Goal: Information Seeking & Learning: Check status

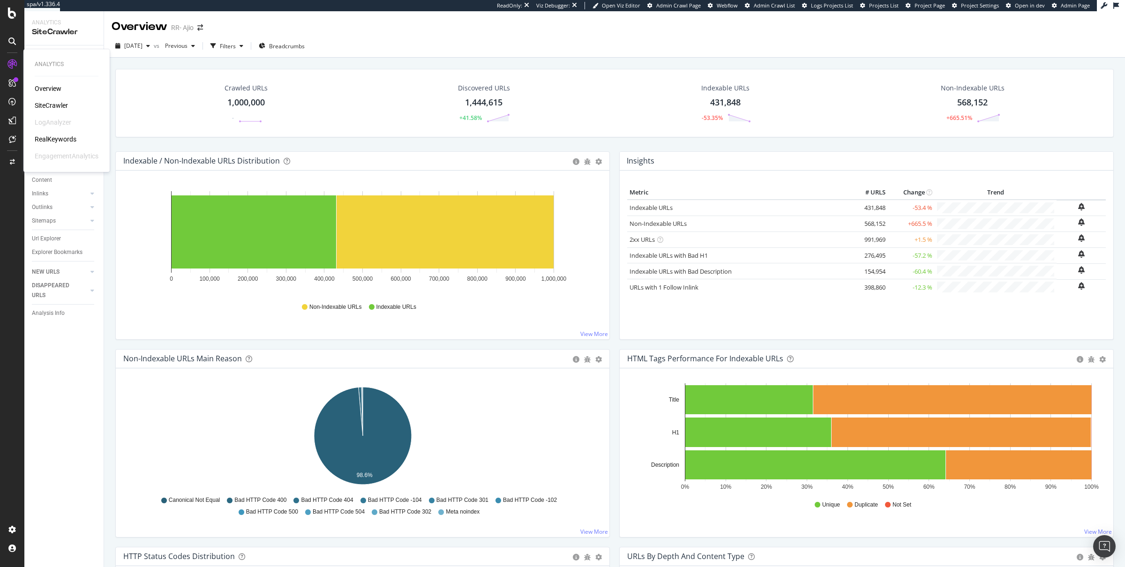
click at [51, 135] on div "RealKeywords" at bounding box center [56, 139] width 42 height 9
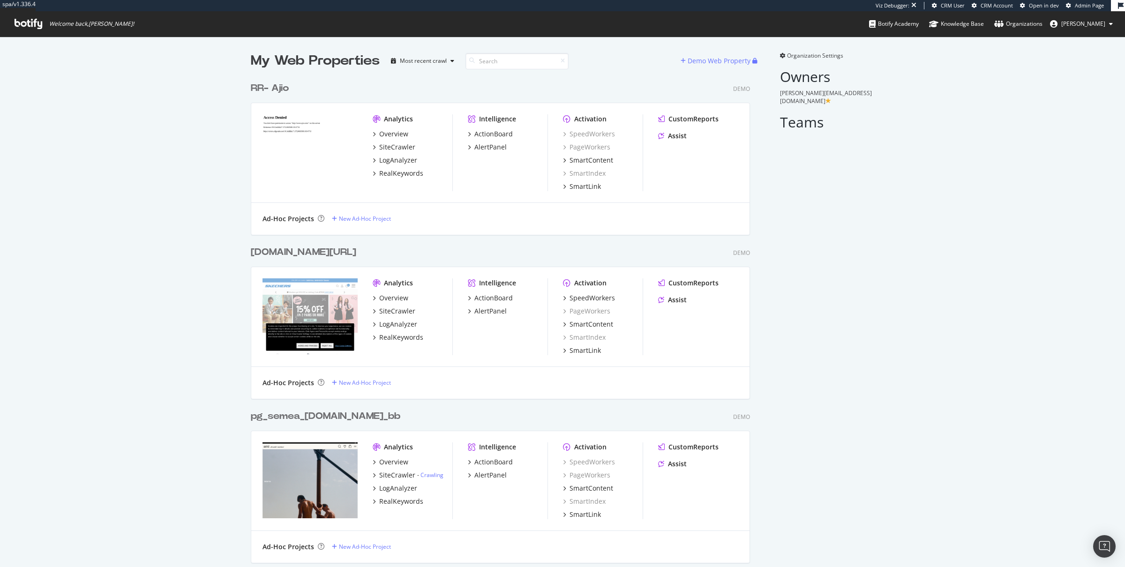
scroll to position [2916, 507]
click at [484, 61] on input at bounding box center [517, 61] width 103 height 16
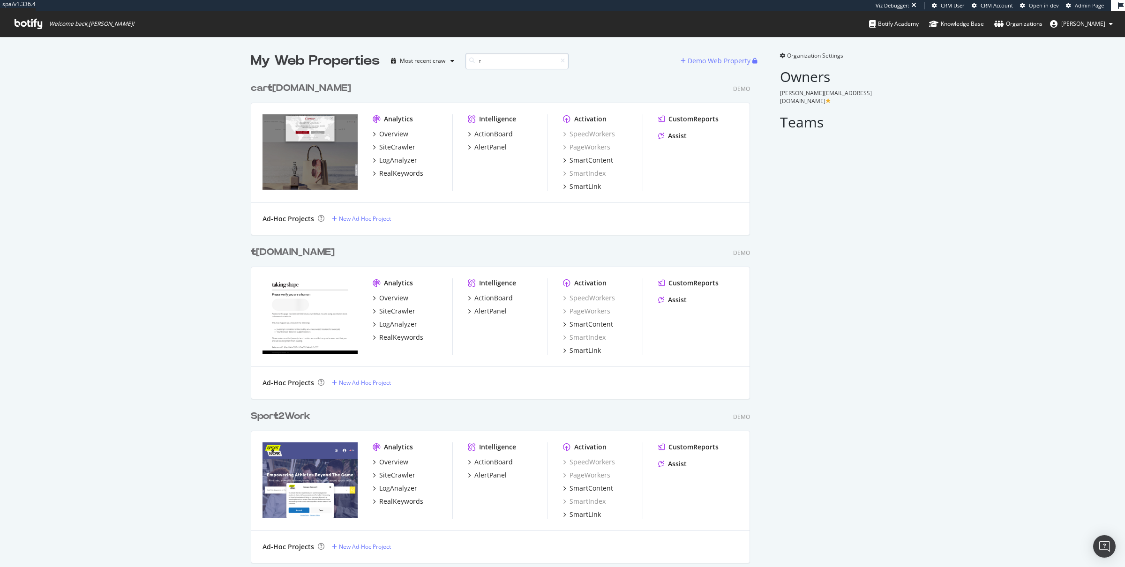
scroll to position [2466, 507]
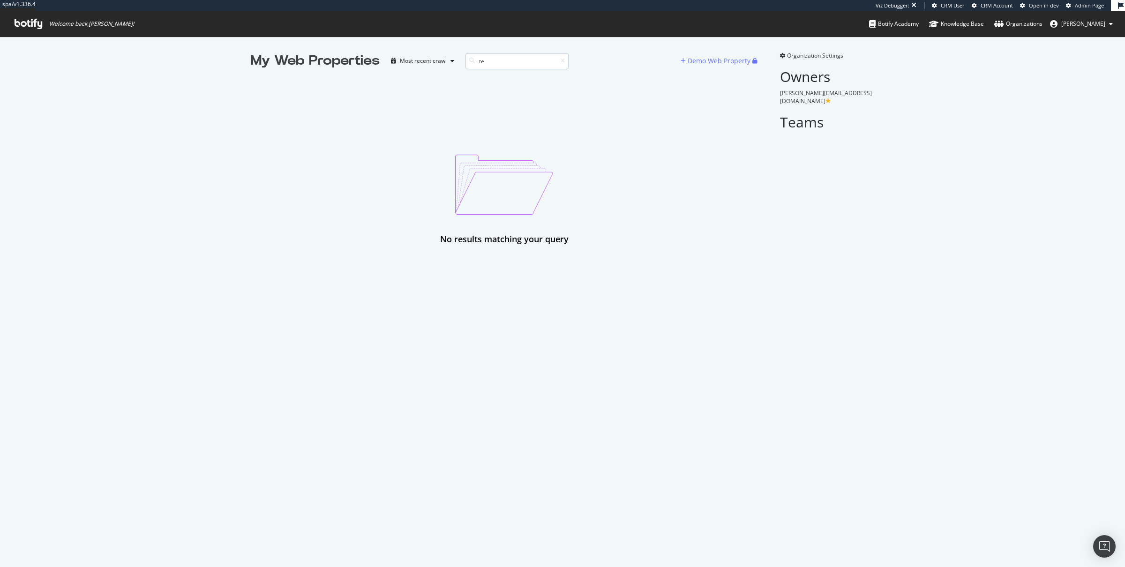
type input "t"
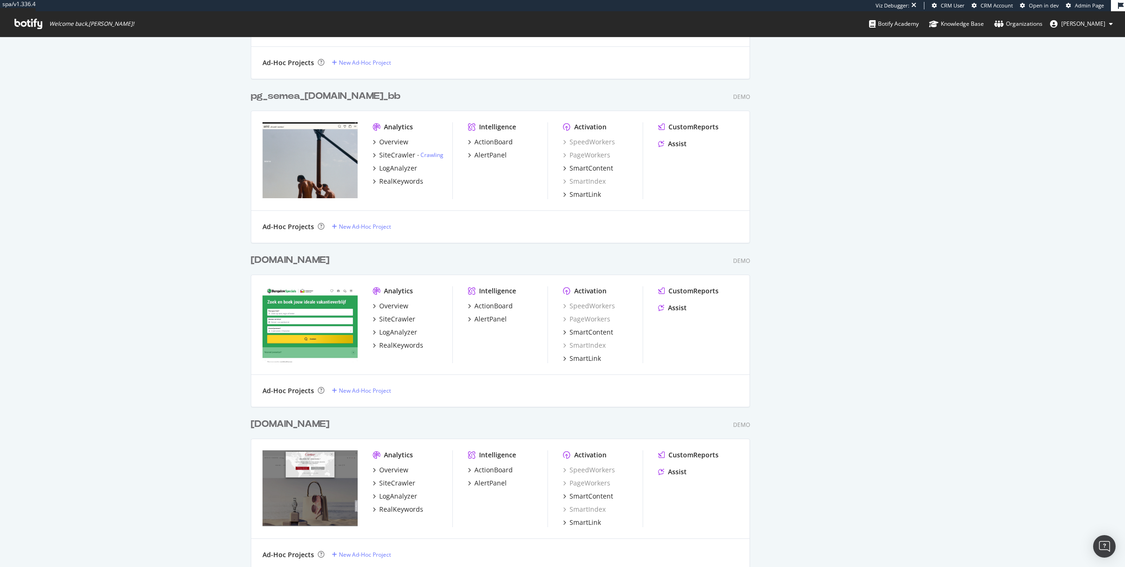
scroll to position [0, 0]
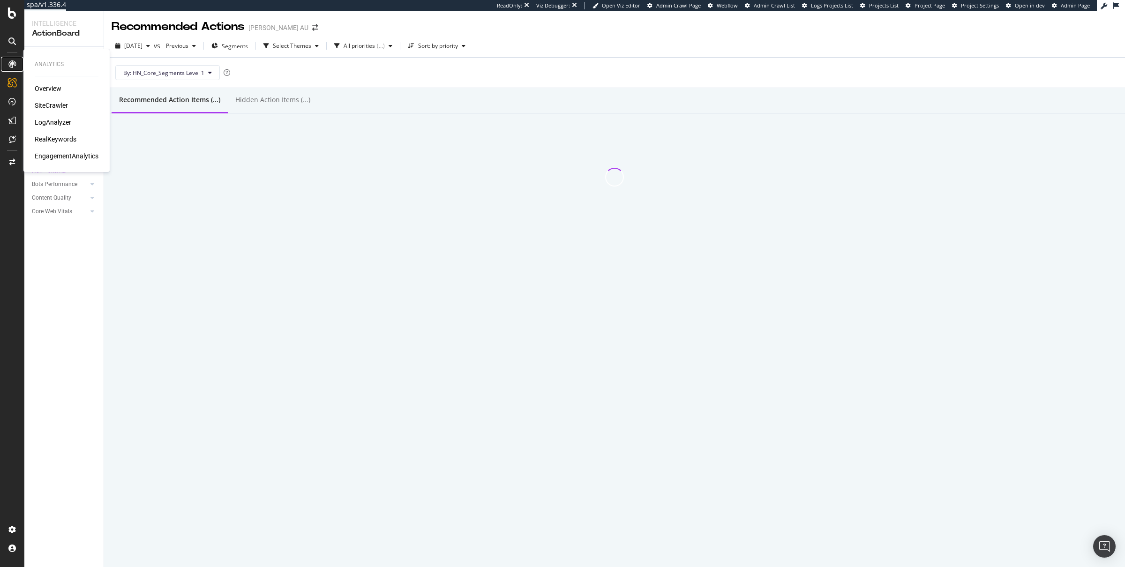
click at [13, 64] on icon at bounding box center [12, 64] width 8 height 8
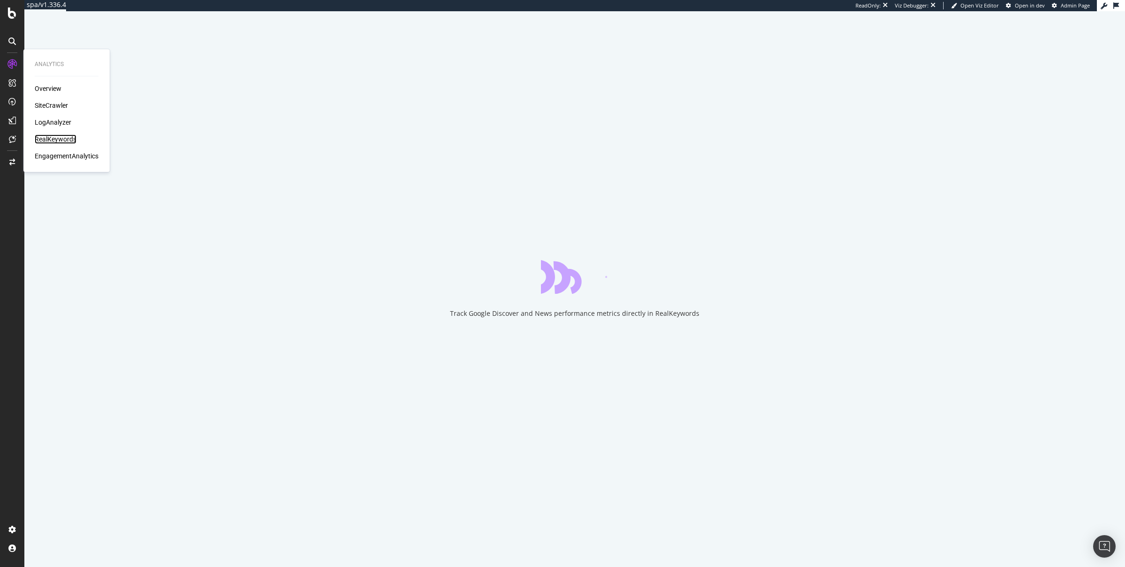
click at [52, 138] on div "RealKeywords" at bounding box center [56, 139] width 42 height 9
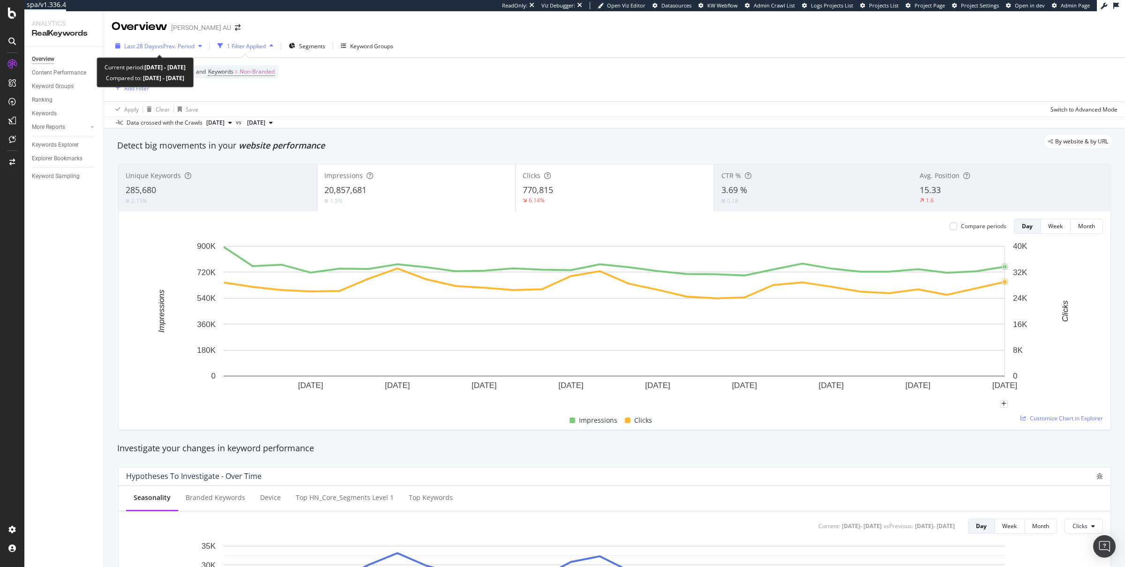
click at [151, 45] on span "Last 28 Days" at bounding box center [140, 46] width 33 height 8
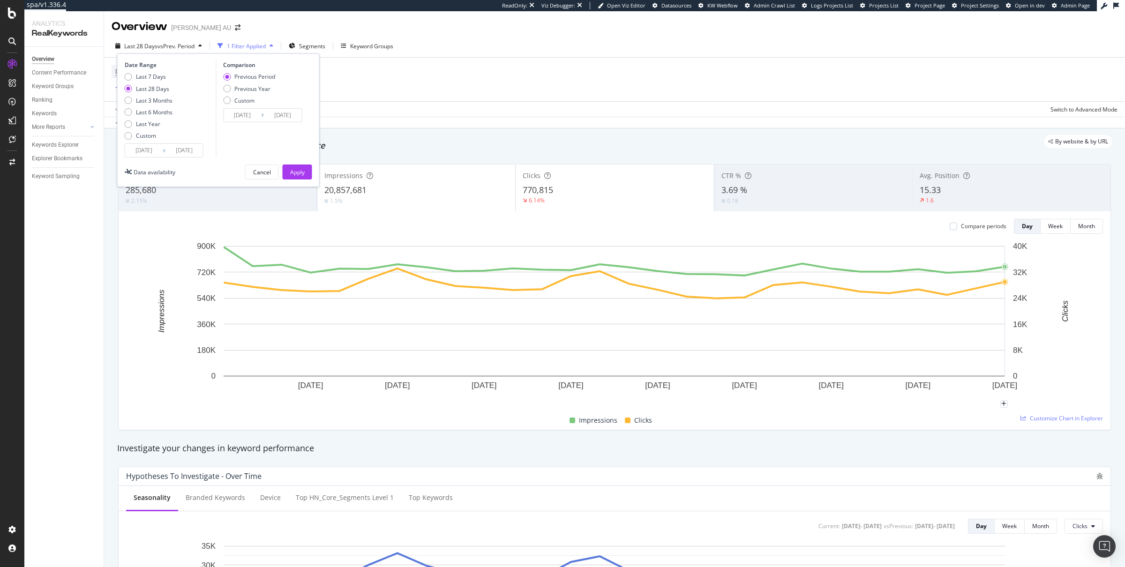
click at [157, 142] on div "Last 7 Days Last 28 Days Last 3 Months Last 6 Months Last Year Custom" at bounding box center [149, 108] width 48 height 71
click at [146, 150] on input "[DATE]" at bounding box center [144, 150] width 38 height 13
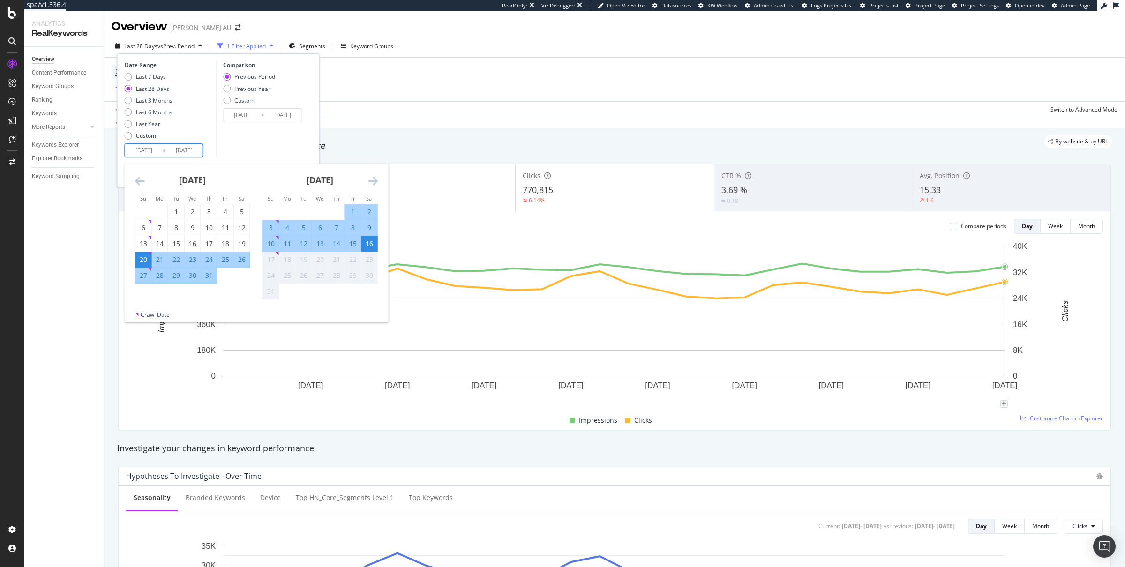
click at [143, 175] on icon "Move backward to switch to the previous month." at bounding box center [140, 180] width 10 height 11
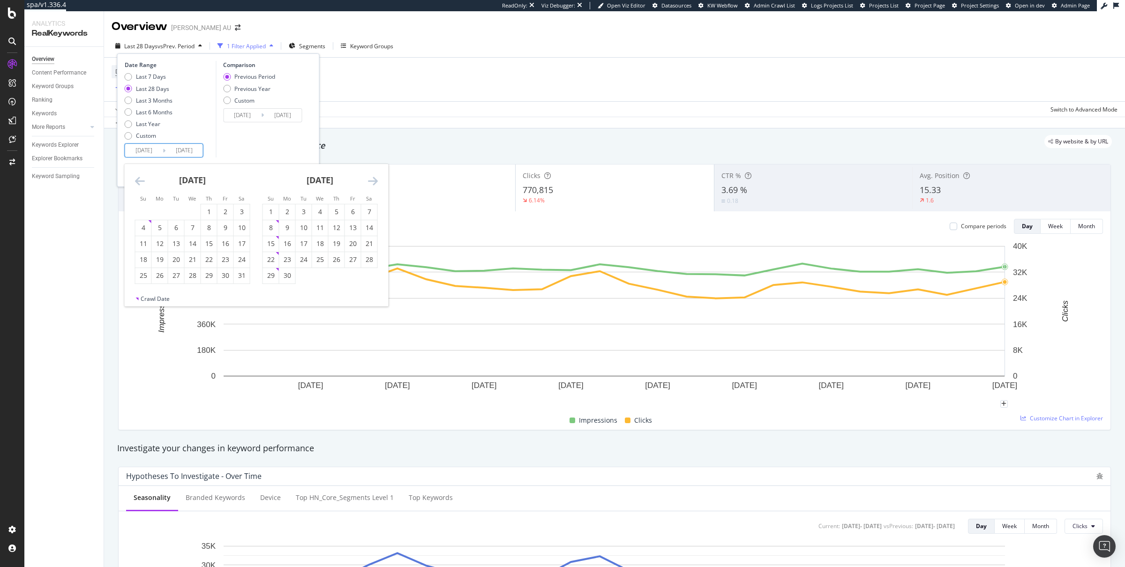
click at [143, 175] on icon "Move backward to switch to the previous month." at bounding box center [140, 180] width 10 height 11
click at [193, 216] on div "1" at bounding box center [193, 211] width 16 height 9
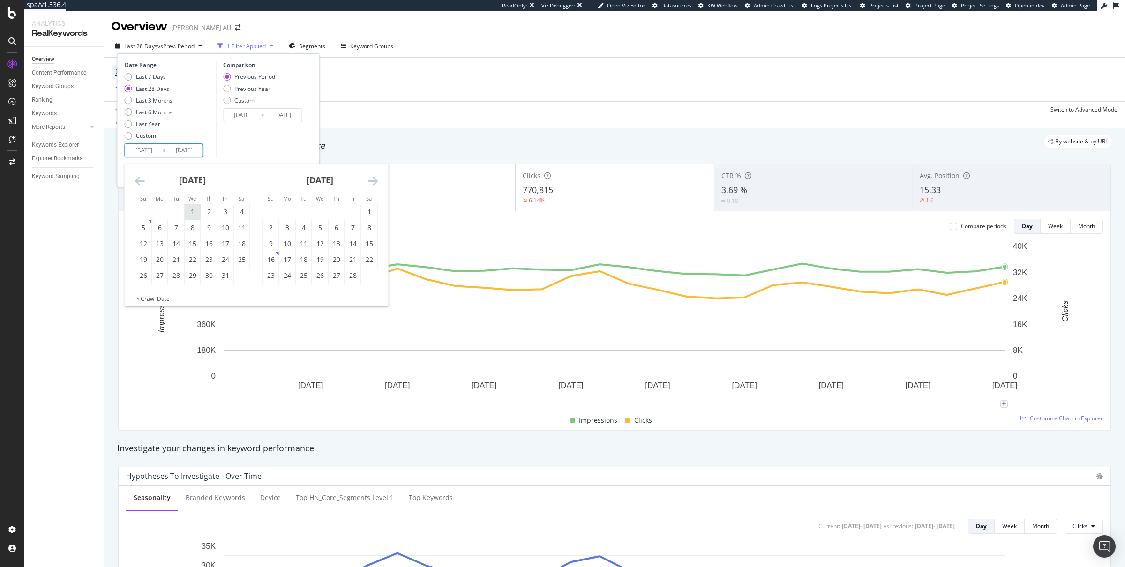
type input "2025/01/01"
type input "2024/05/18"
type input "2024/12/31"
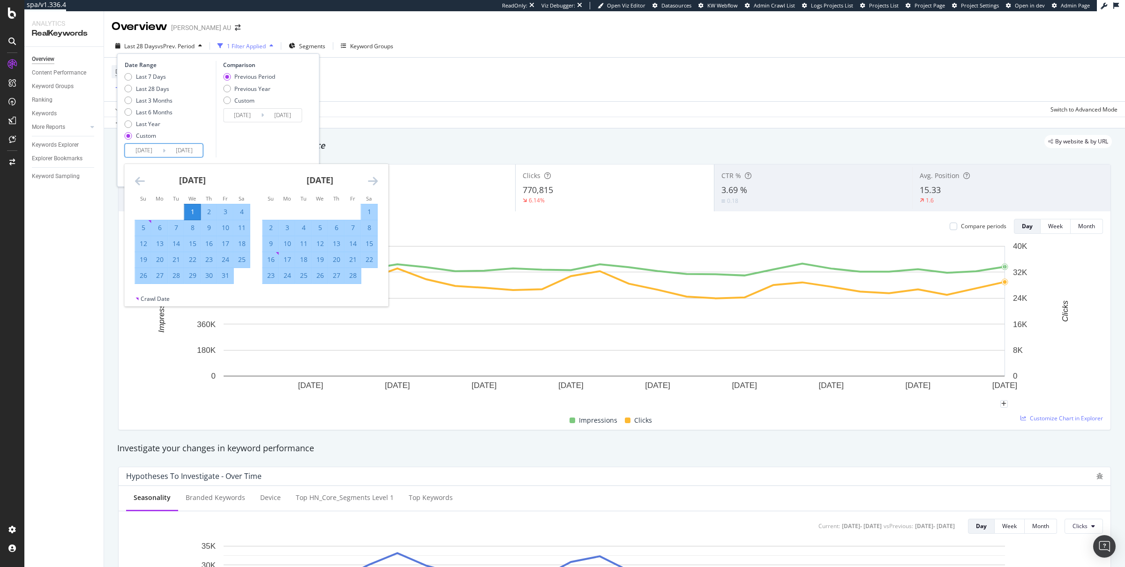
click at [381, 177] on div "February 2025 1 2 3 4 5 6 7 8 9 10 11 12 13 14 15 16 17 18 19 20 21 22 23 24 25…" at bounding box center [320, 224] width 128 height 120
click at [368, 177] on icon "Move forward to switch to the next month." at bounding box center [373, 180] width 10 height 11
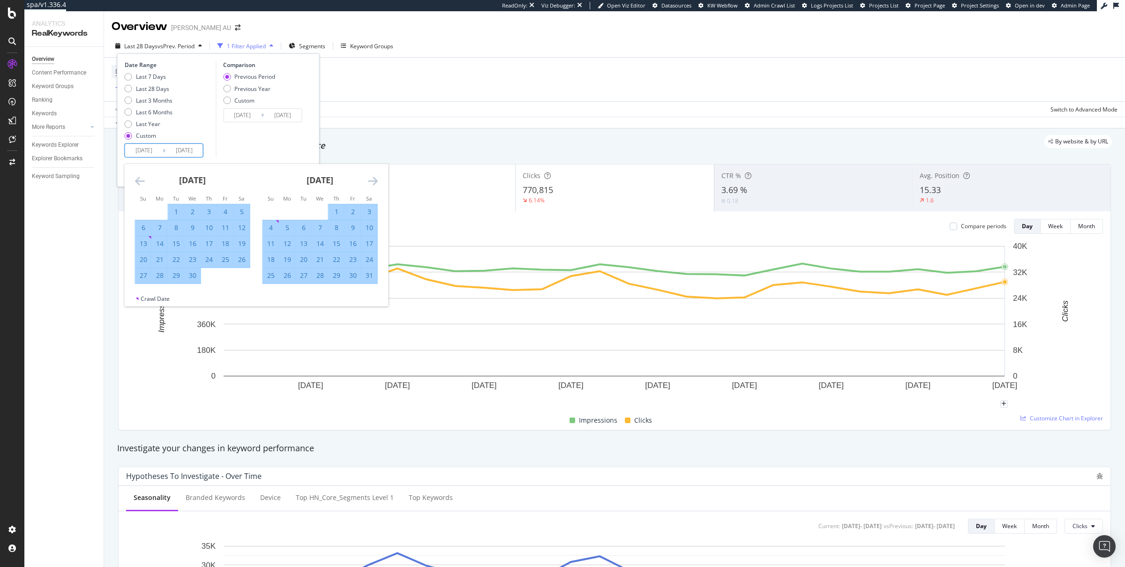
click at [368, 177] on icon "Move forward to switch to the next month." at bounding box center [373, 180] width 10 height 11
click at [366, 248] on div "16" at bounding box center [369, 243] width 16 height 9
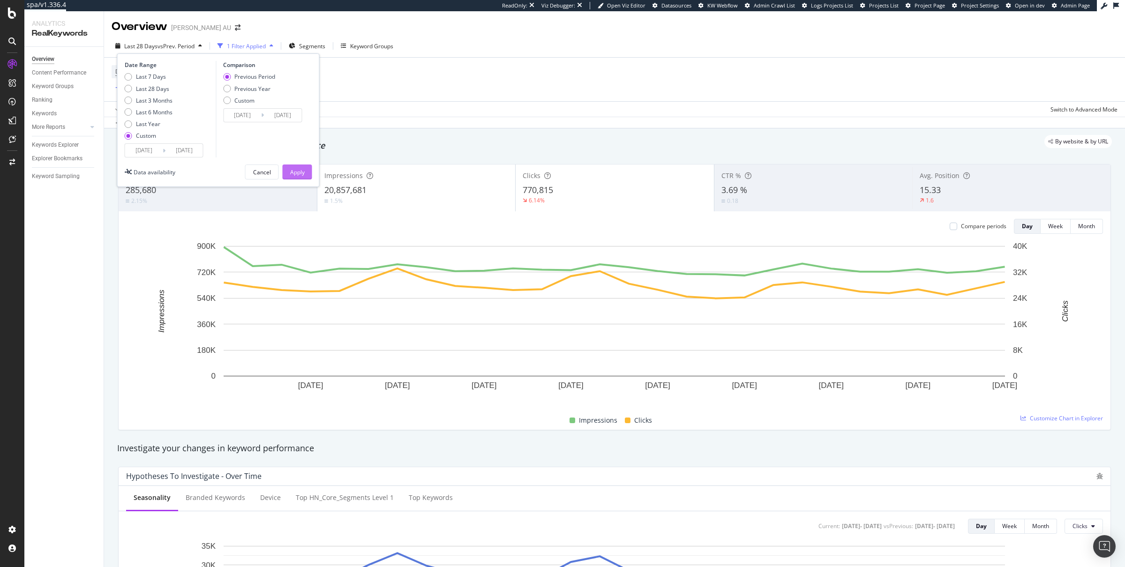
click at [307, 170] on button "Apply" at bounding box center [298, 172] width 30 height 15
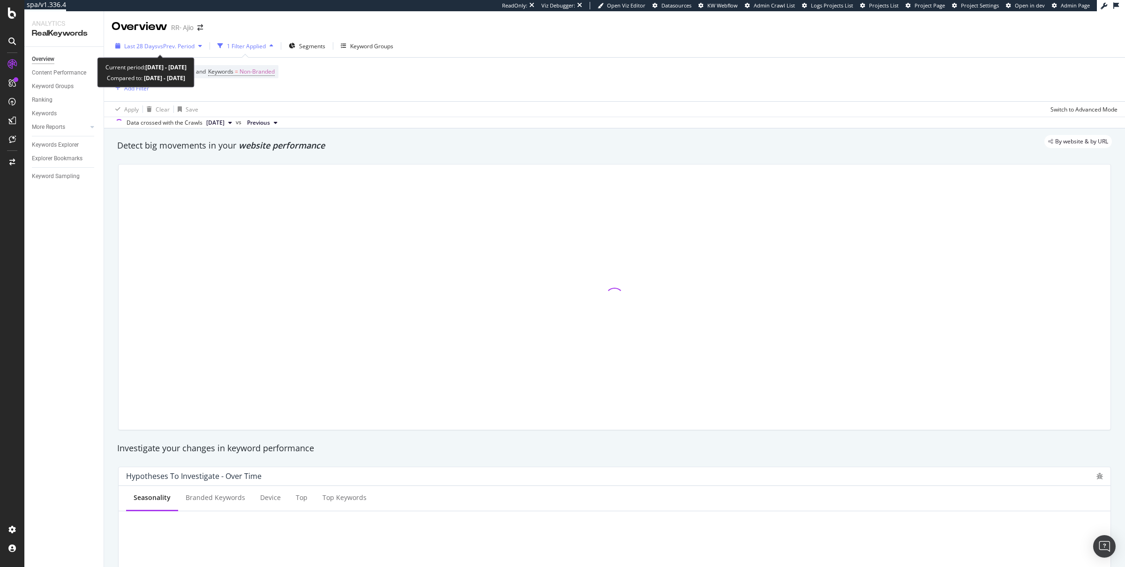
click at [130, 53] on div "Last 28 Days vs Prev. Period" at bounding box center [159, 46] width 94 height 14
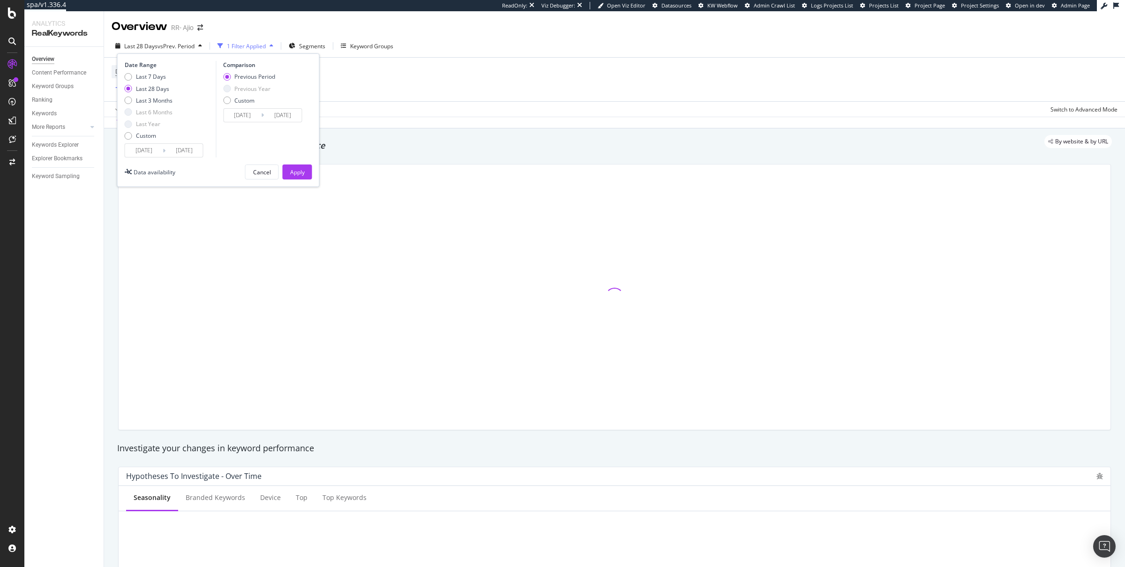
click at [132, 48] on span "Last 28 Days" at bounding box center [140, 46] width 33 height 8
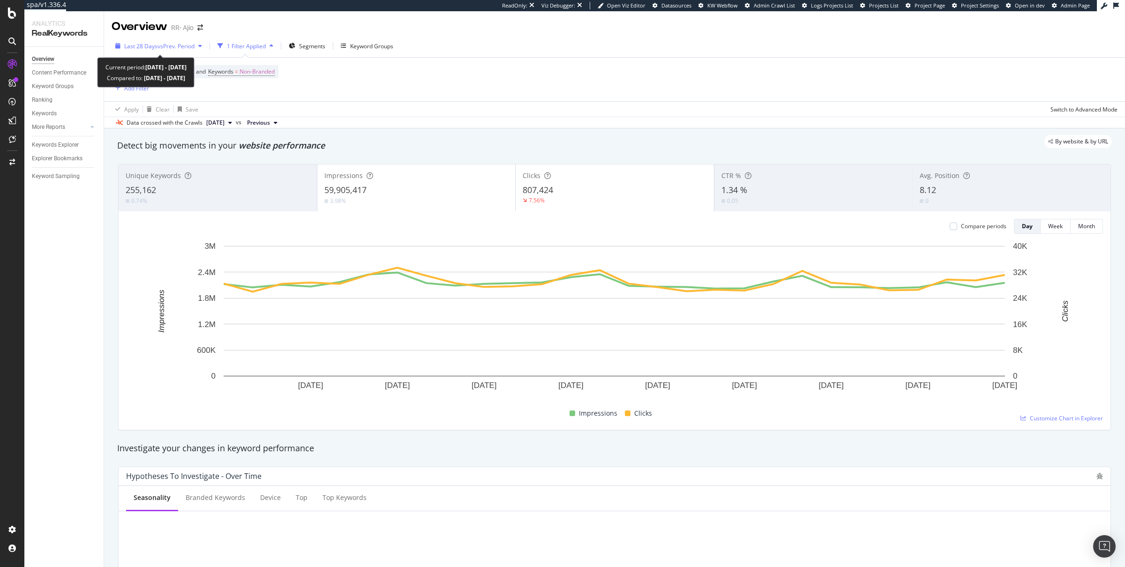
click at [147, 48] on span "Last 28 Days" at bounding box center [140, 46] width 33 height 8
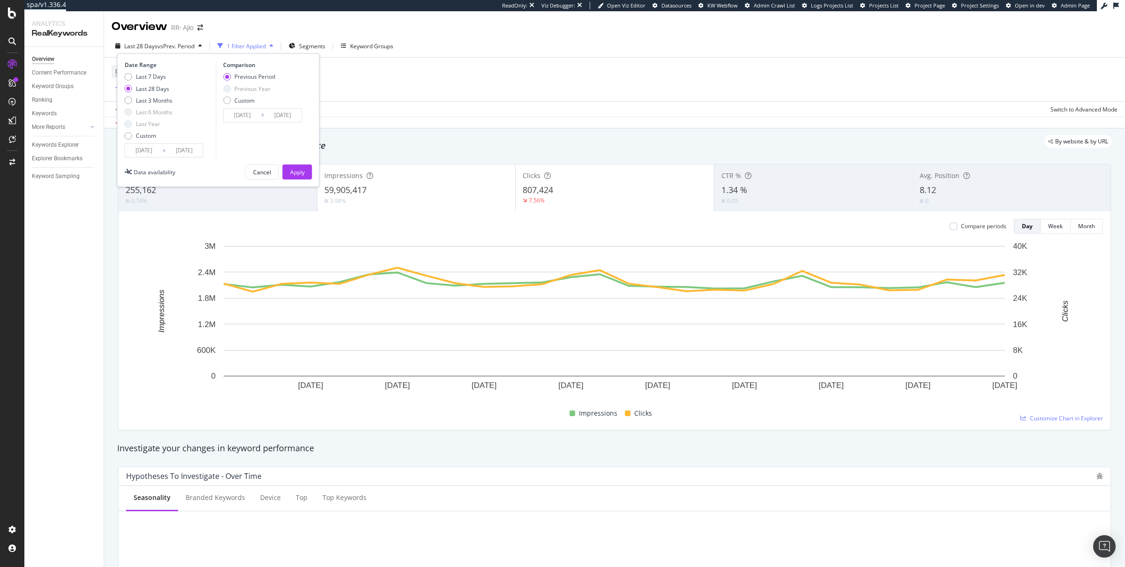
click at [359, 75] on div "Device = All and Country = All and Keywords = Non-Branded Add Filter" at bounding box center [615, 80] width 1006 height 44
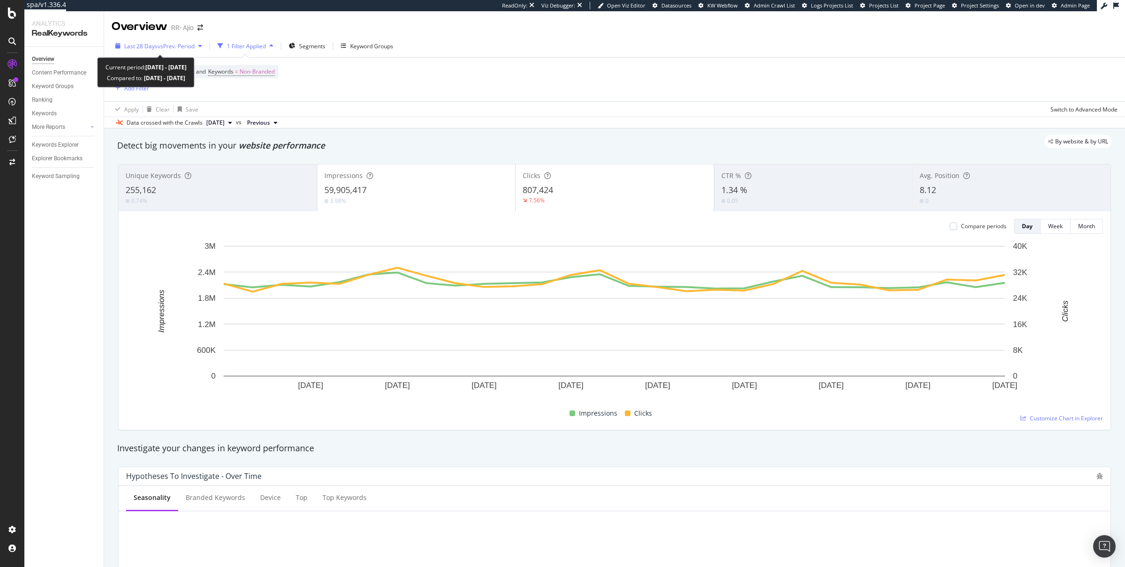
click at [161, 49] on span "vs Prev. Period" at bounding box center [176, 46] width 37 height 8
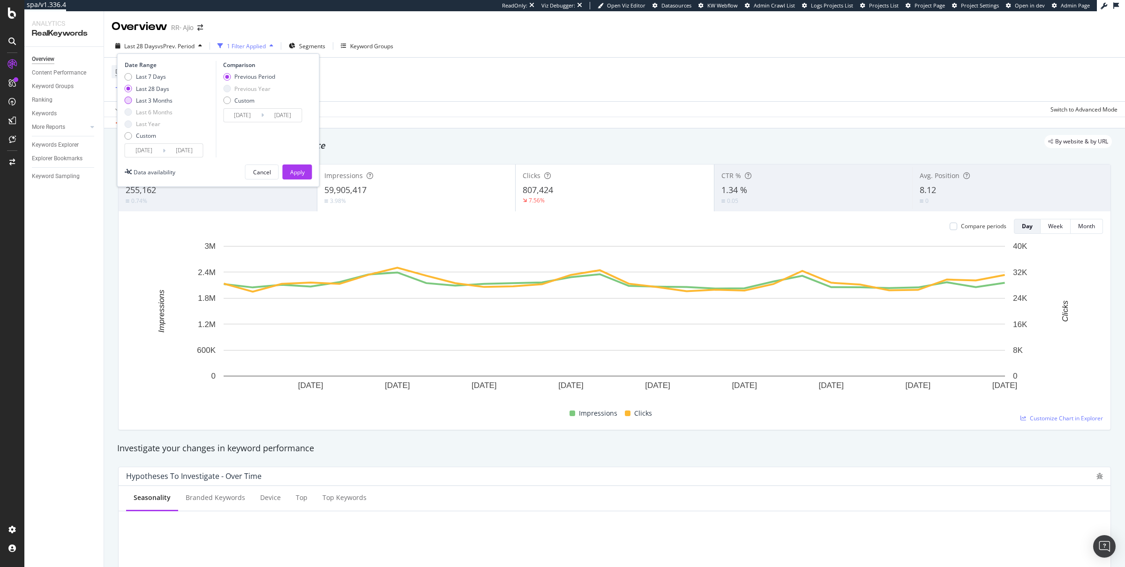
click at [162, 101] on div "Last 3 Months" at bounding box center [154, 101] width 37 height 8
type input "[DATE]"
click at [302, 174] on div "Apply" at bounding box center [297, 172] width 15 height 8
